Goal: Task Accomplishment & Management: Use online tool/utility

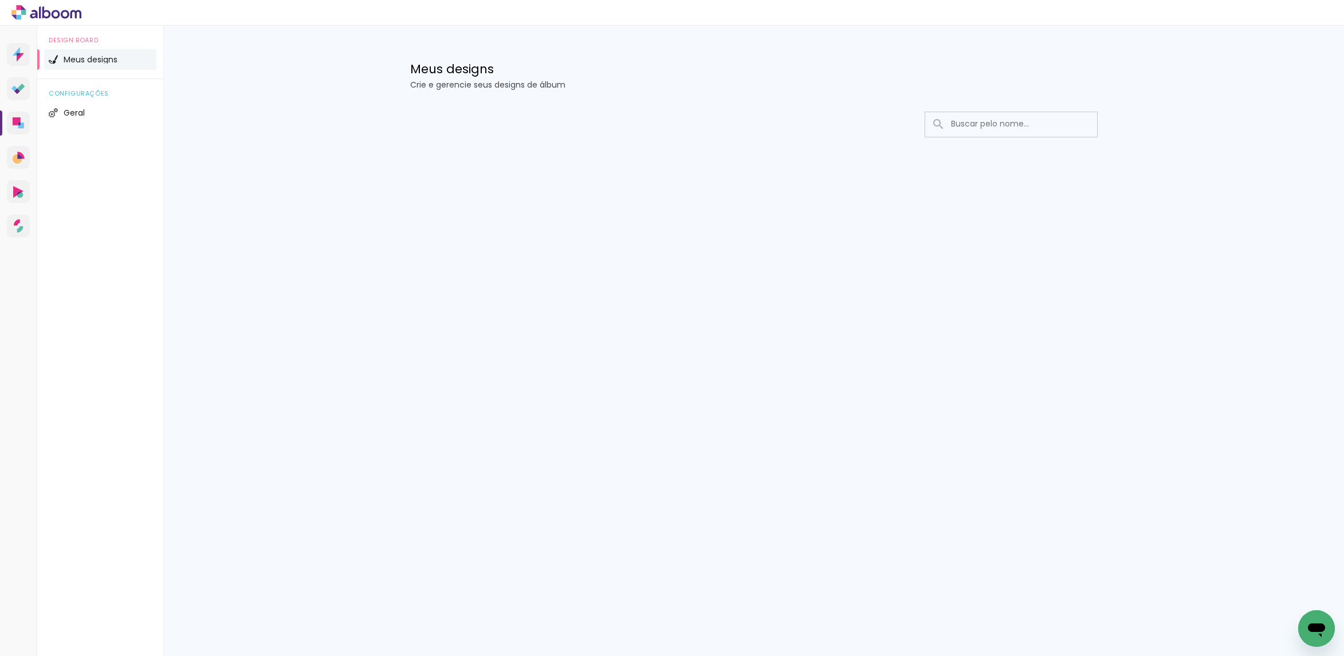
click at [980, 136] on div at bounding box center [1011, 136] width 172 height 1
click at [978, 132] on input at bounding box center [1026, 123] width 163 height 23
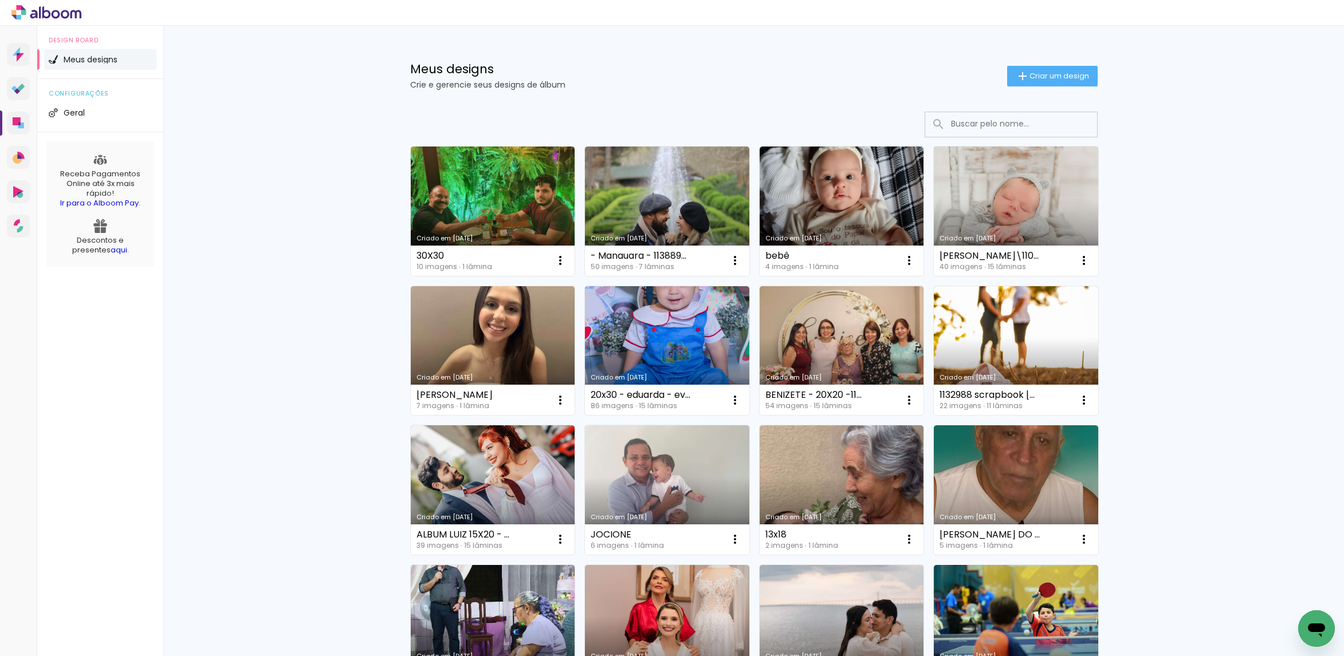
click at [1016, 178] on link "Criado em [DATE]" at bounding box center [1016, 211] width 164 height 129
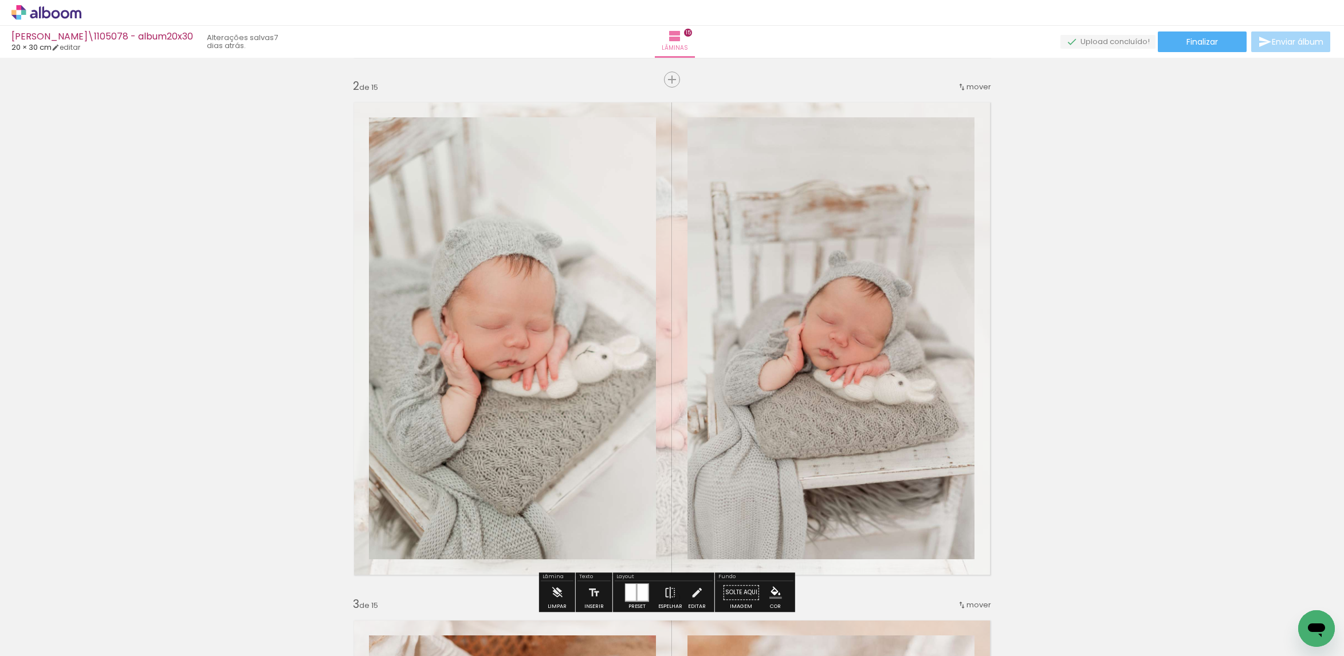
scroll to position [0, 1320]
click at [1186, 38] on span "Finalizar" at bounding box center [1202, 42] width 32 height 8
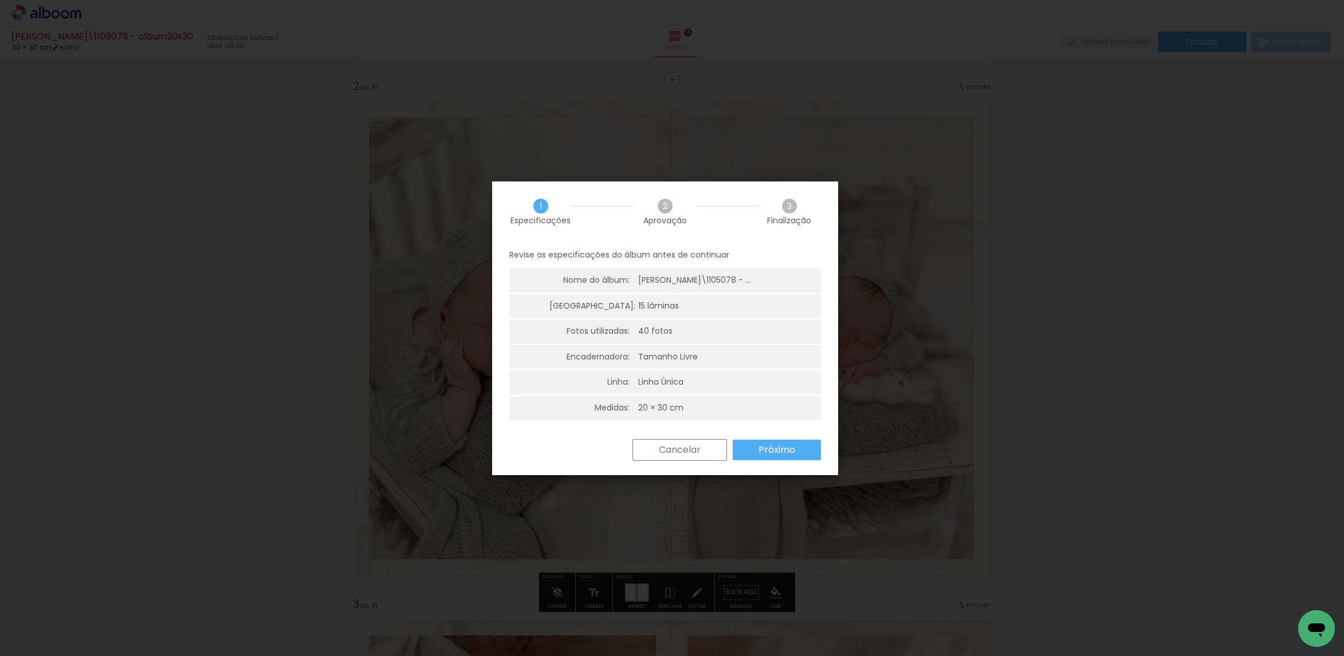
click at [0, 0] on paper-button "Próximo" at bounding box center [0, 0] width 0 height 0
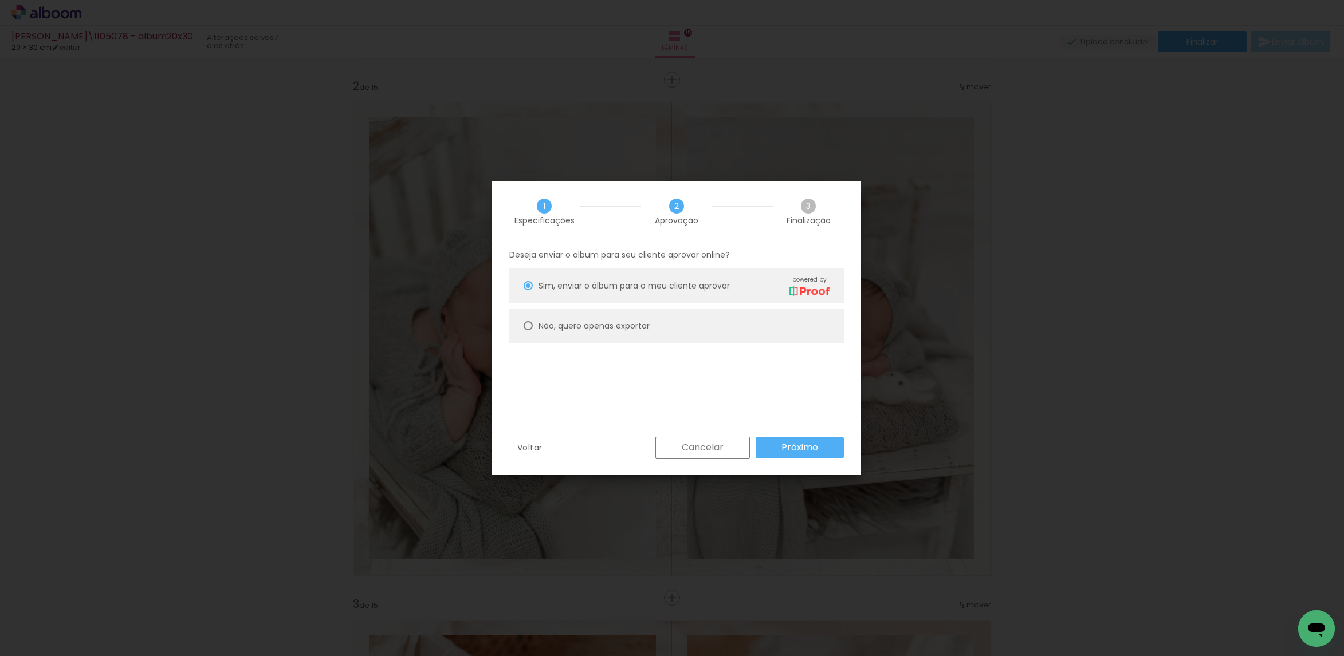
drag, startPoint x: 750, startPoint y: 329, endPoint x: 754, endPoint y: 358, distance: 29.6
click at [0, 0] on paper-radio-button "Não, quero apenas exportar" at bounding box center [0, 0] width 0 height 0
type paper-radio-button "on"
click at [0, 0] on slot "Próximo" at bounding box center [0, 0] width 0 height 0
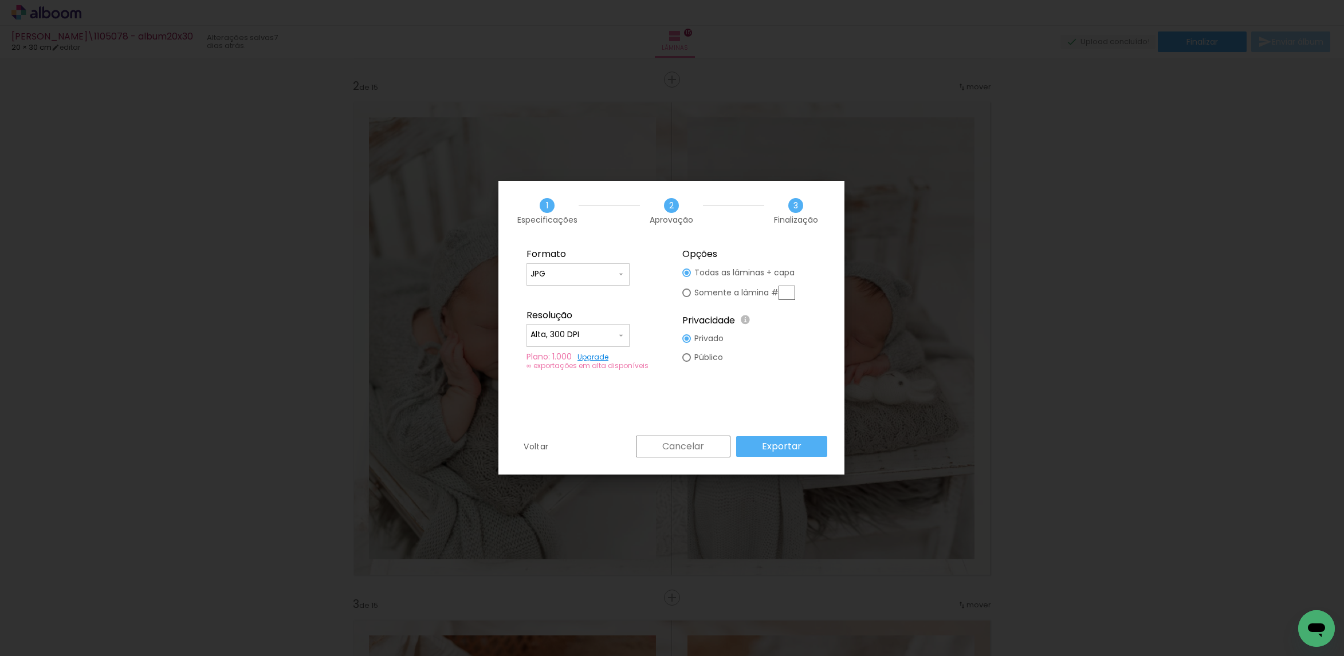
type input "Alta, 300 DPI"
click at [0, 0] on slot "Exportar" at bounding box center [0, 0] width 0 height 0
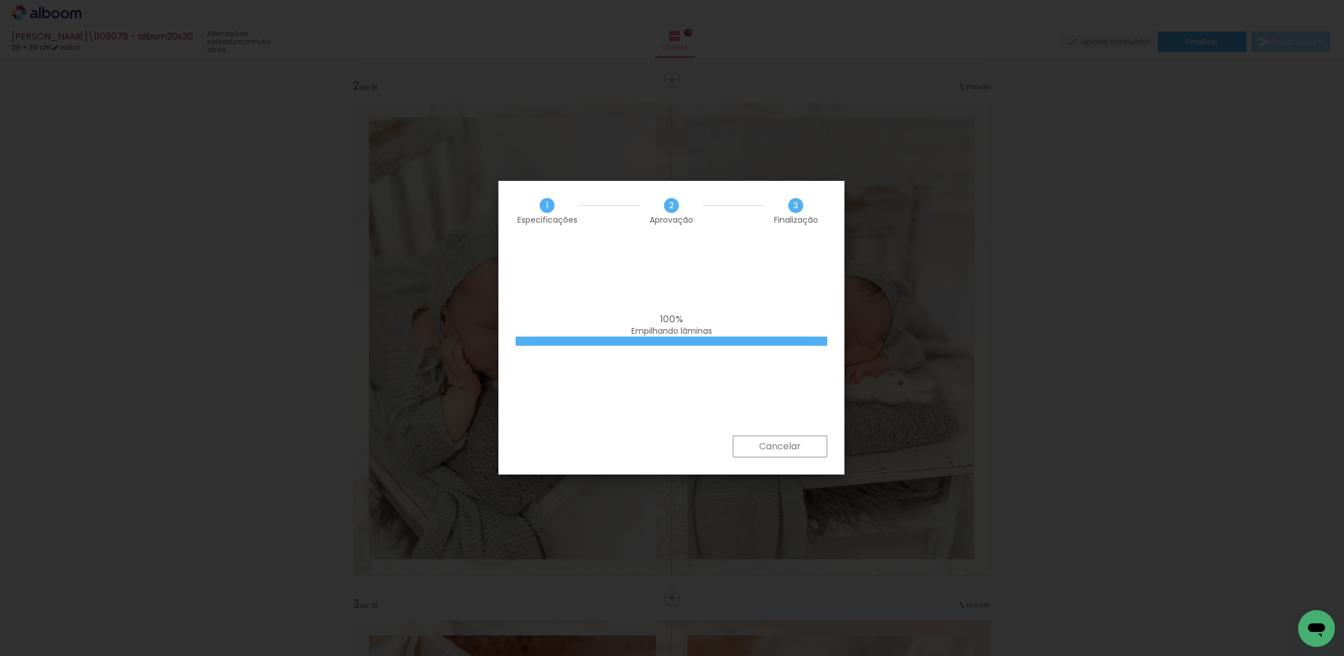
scroll to position [0, 1320]
click at [906, 335] on iron-overlay-backdrop at bounding box center [672, 328] width 1344 height 656
click at [901, 135] on iron-overlay-backdrop at bounding box center [672, 328] width 1344 height 656
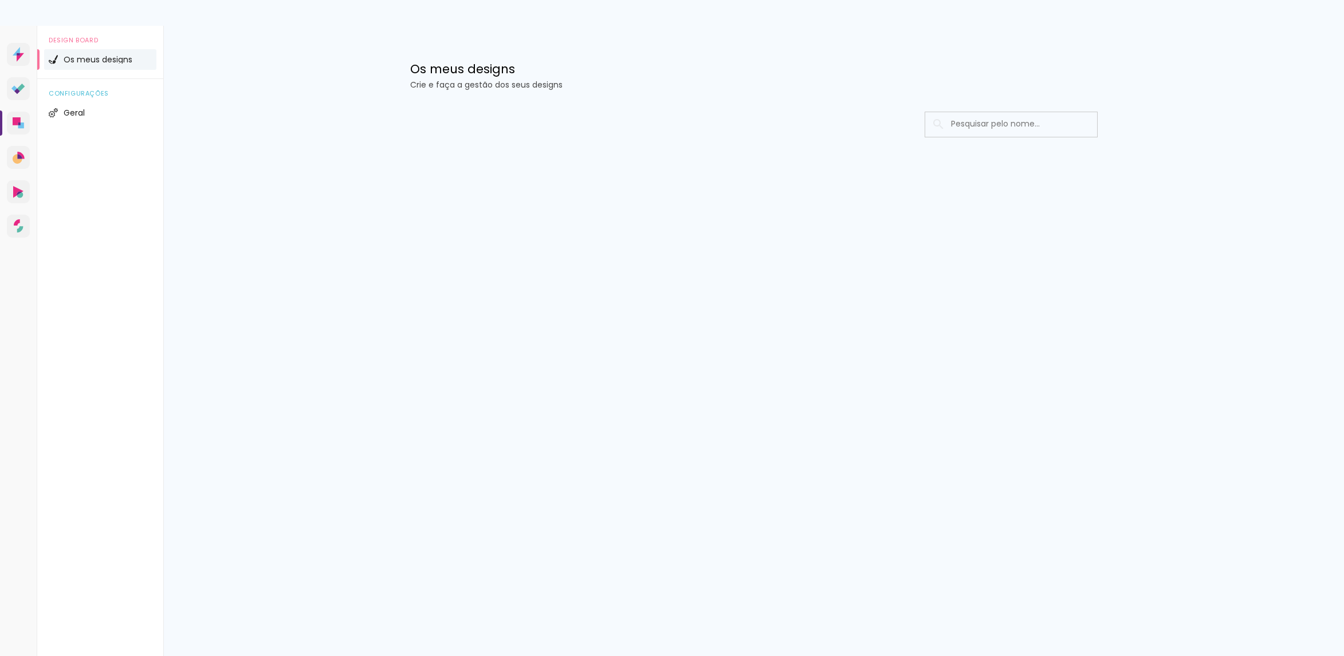
type input "Todas as fotos"
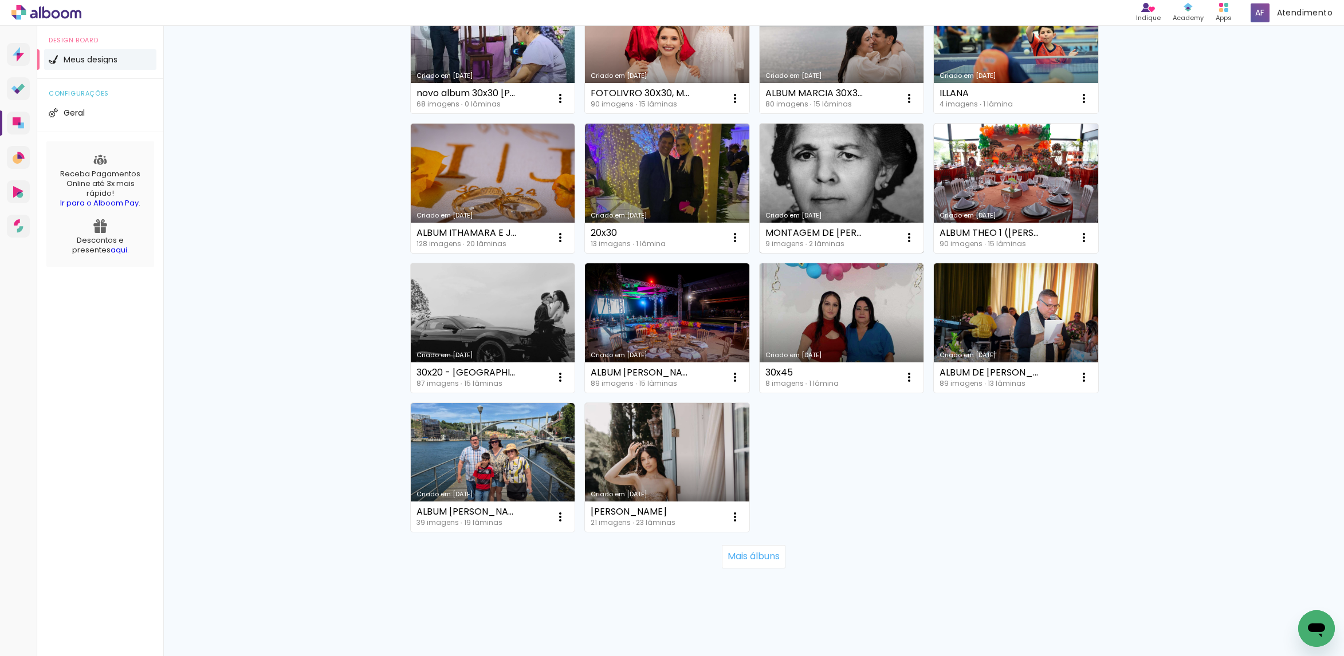
scroll to position [588, 0]
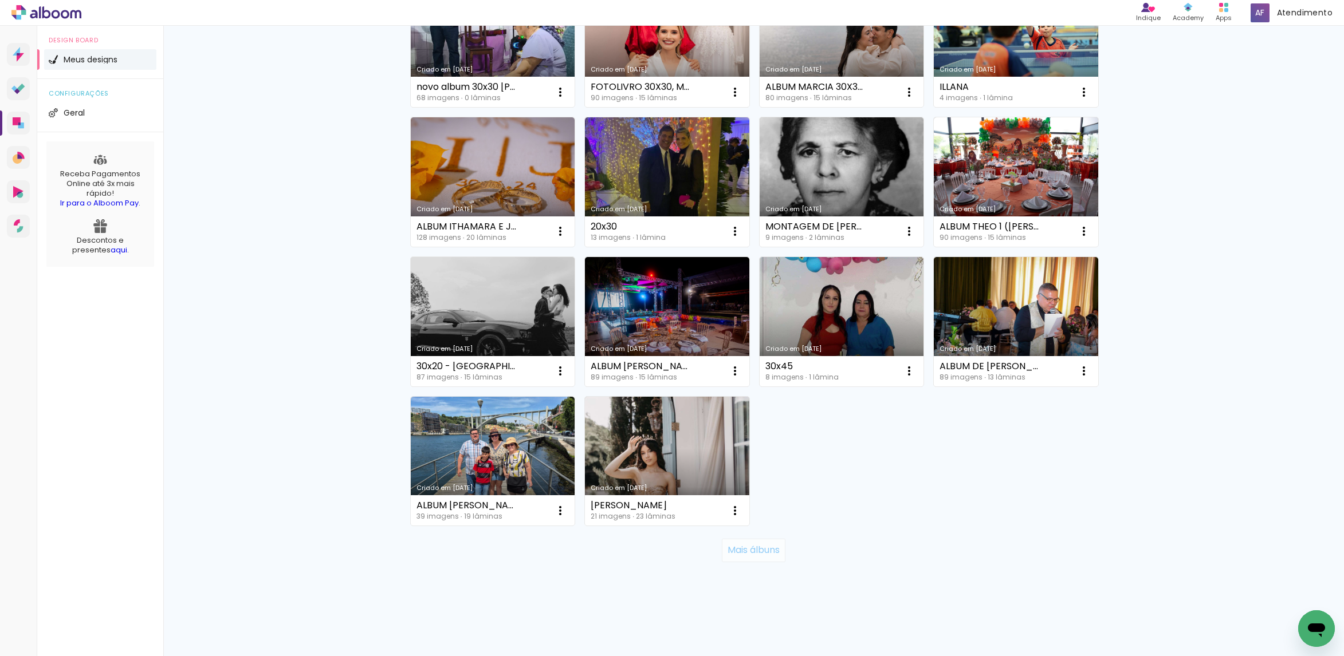
click at [0, 0] on slot "Mais álbuns" at bounding box center [0, 0] width 0 height 0
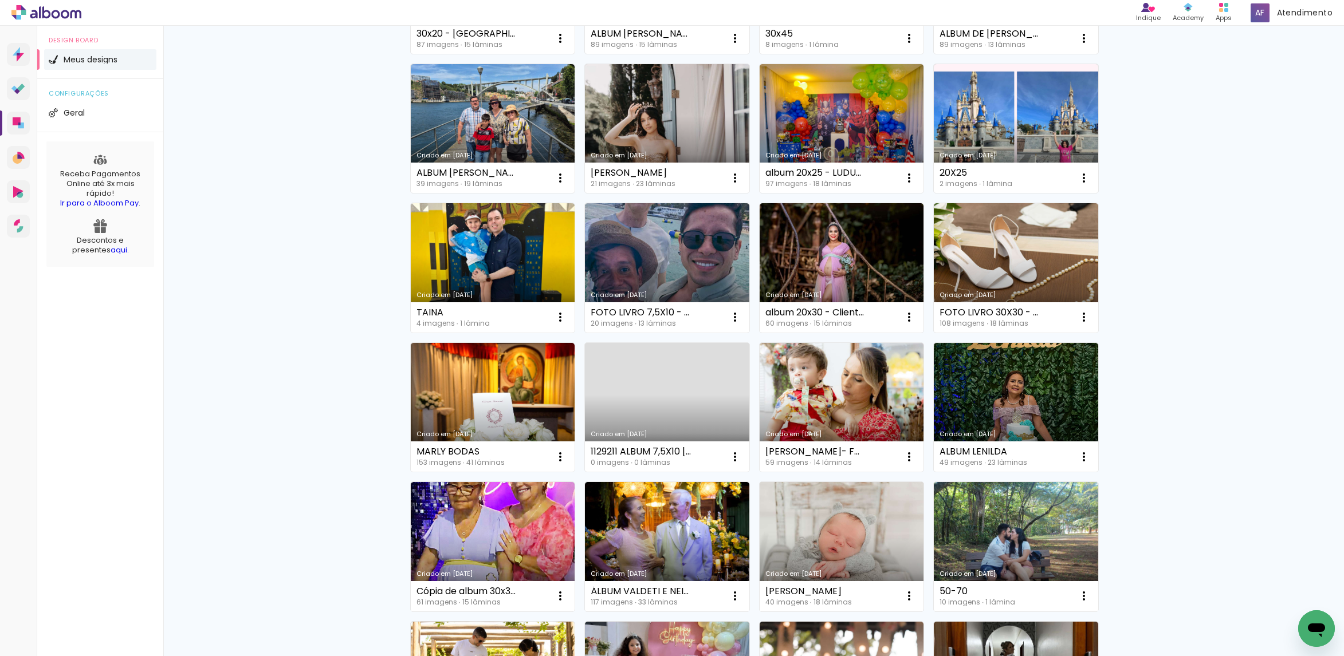
scroll to position [1017, 0]
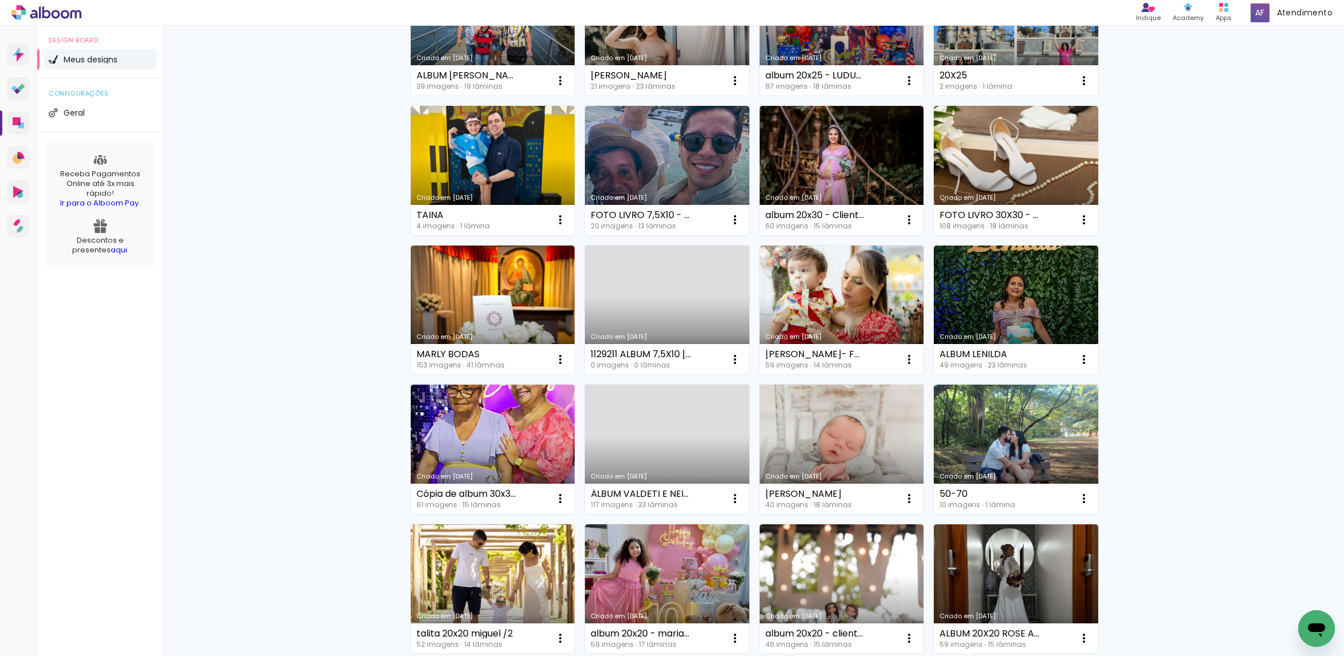
click at [886, 457] on link "Criado em 30/07/25" at bounding box center [842, 449] width 164 height 129
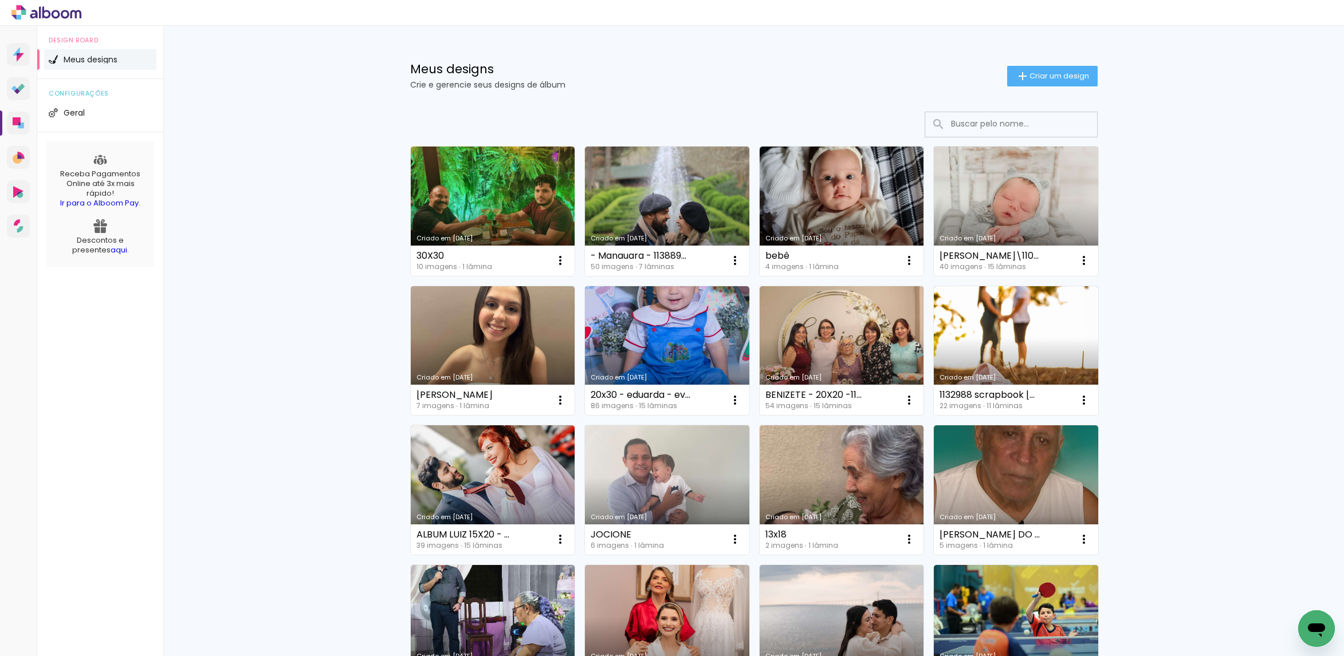
click at [1023, 192] on link "Criado em [DATE]" at bounding box center [1016, 211] width 164 height 129
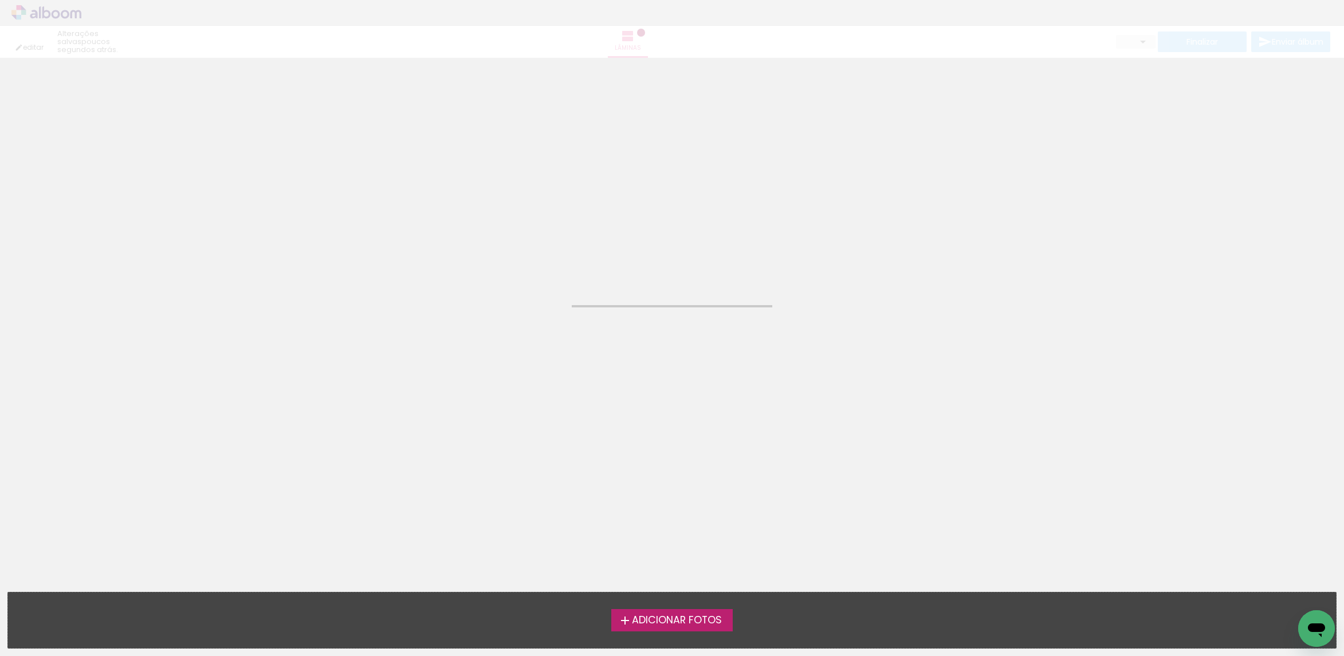
click at [1023, 192] on neon-animated-pages "Confirmar Cancelar" at bounding box center [672, 357] width 1344 height 599
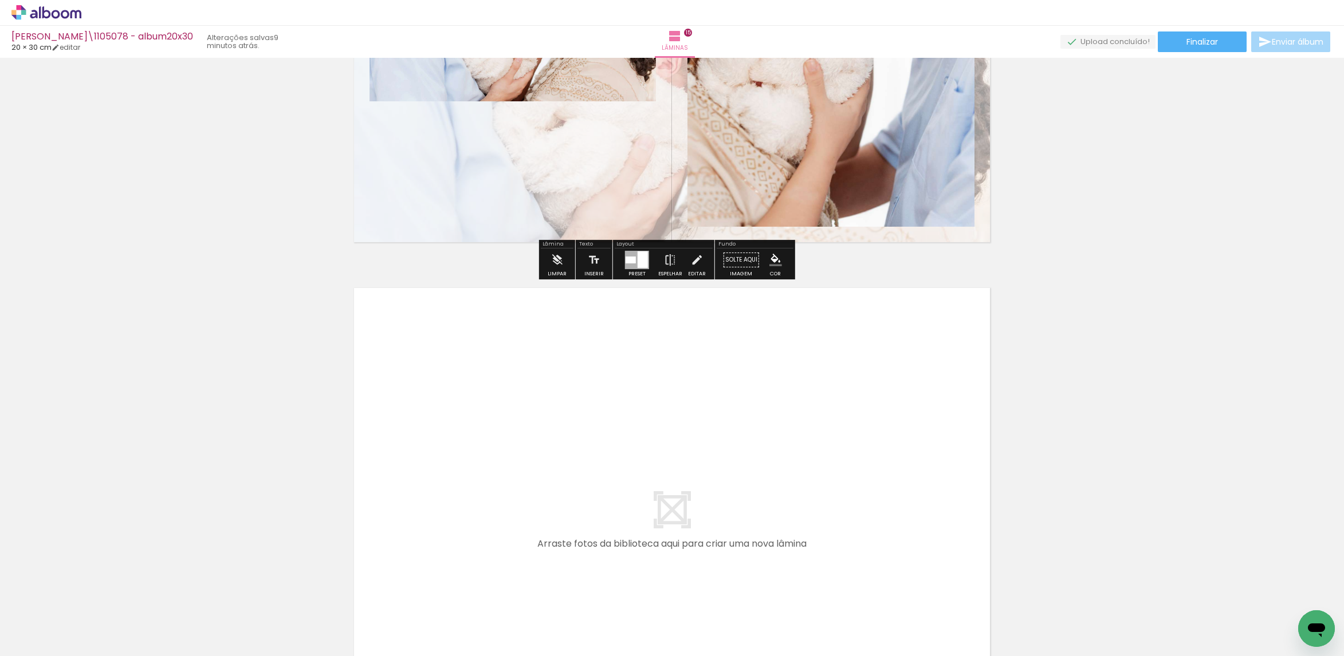
scroll to position [7733, 0]
